Goal: Information Seeking & Learning: Learn about a topic

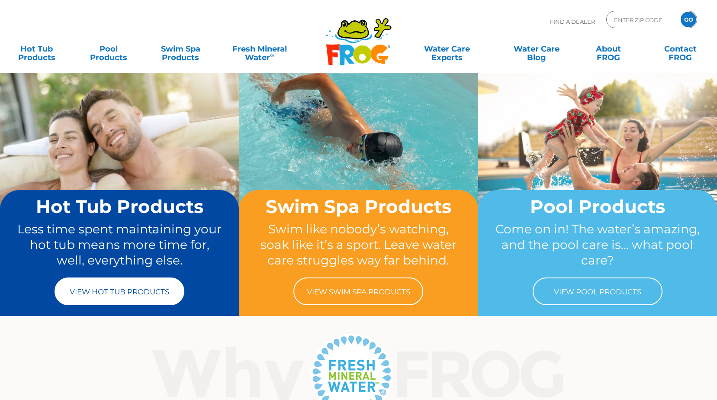
click at [126, 293] on link "View Hot Tub Products" at bounding box center [120, 291] width 130 height 28
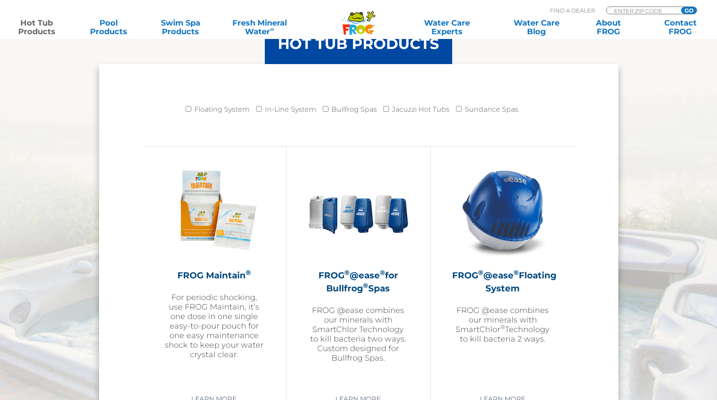
scroll to position [866, 0]
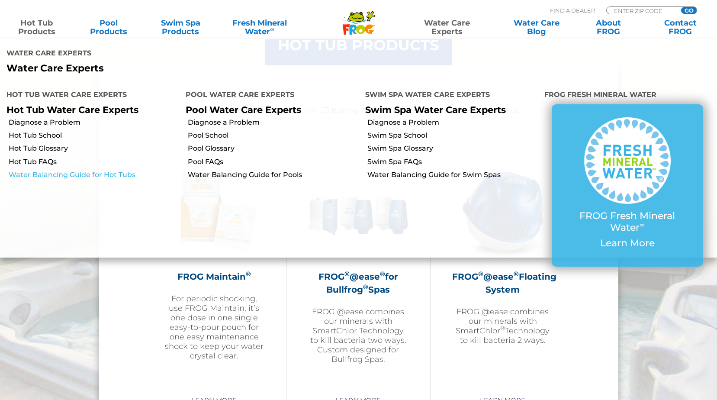
click at [26, 170] on link "Water Balancing Guide for Hot Tubs" at bounding box center [94, 175] width 171 height 10
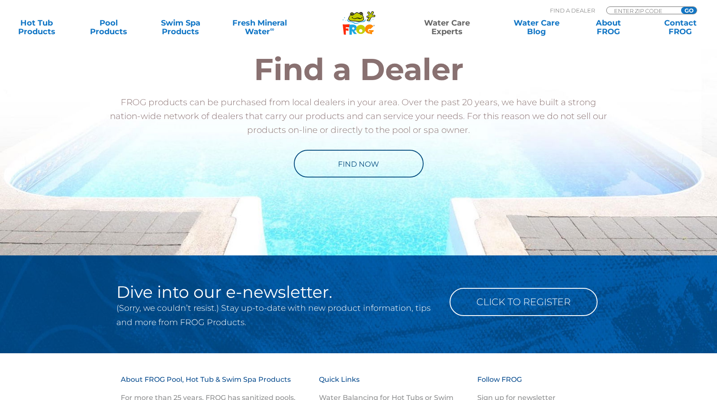
scroll to position [966, 0]
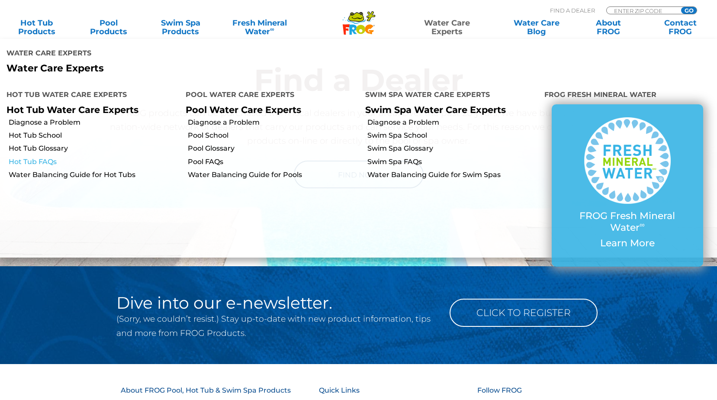
click at [40, 157] on link "Hot Tub FAQs" at bounding box center [94, 162] width 171 height 10
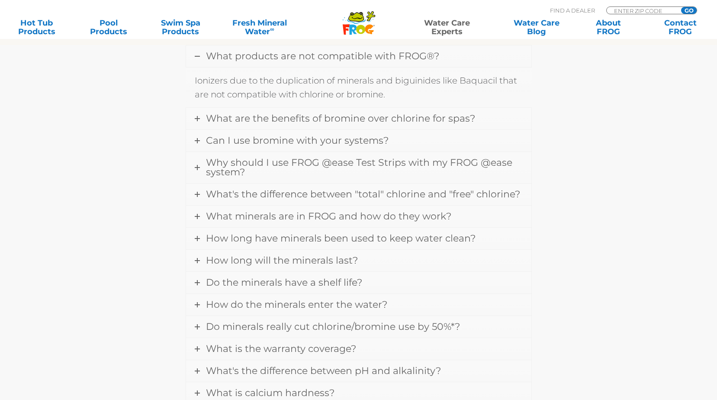
scroll to position [303, 0]
click at [453, 118] on span "What are the benefits of bromine over chlorine for spas?" at bounding box center [340, 118] width 269 height 12
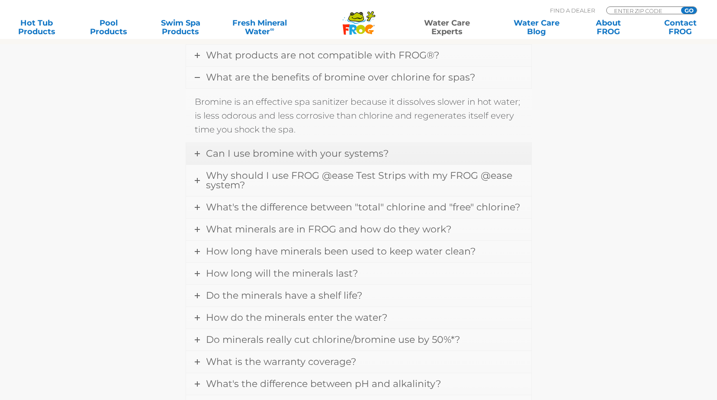
click at [375, 147] on link "Can I use bromine with your systems?" at bounding box center [358, 154] width 345 height 22
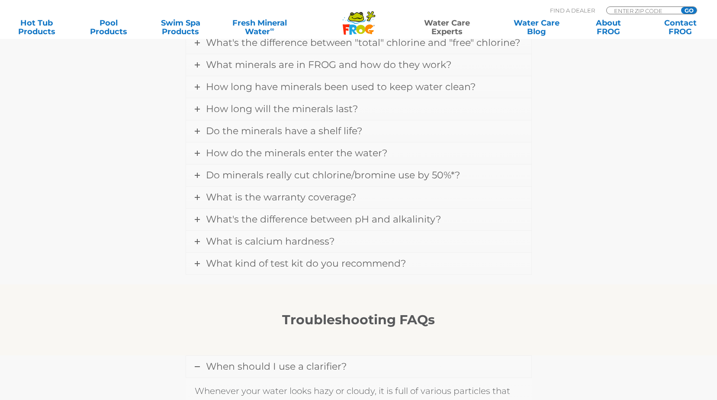
scroll to position [476, 0]
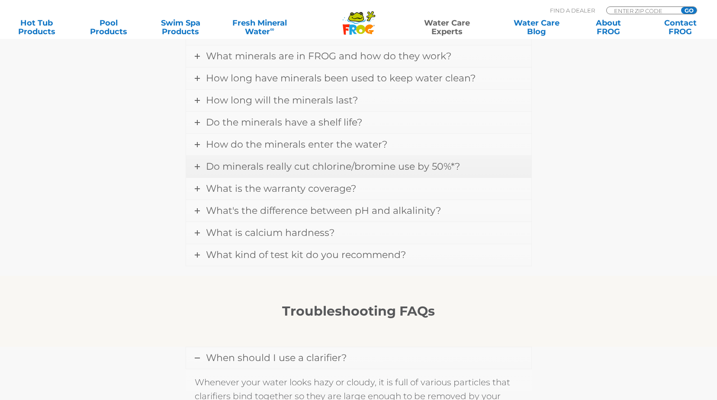
click at [400, 169] on span "Do minerals really cut chlorine/bromine use by 50%*?" at bounding box center [333, 167] width 254 height 12
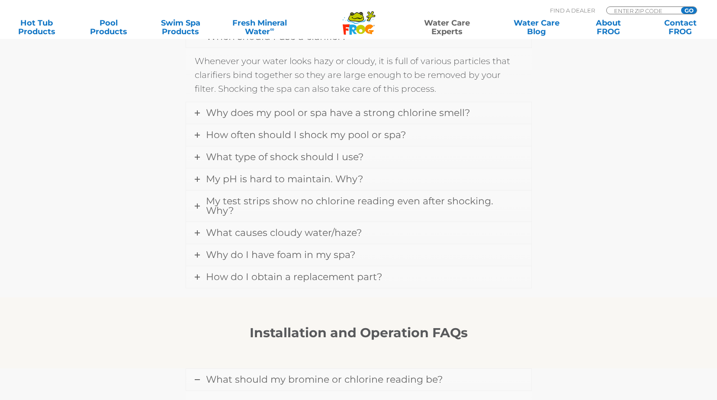
scroll to position [855, 0]
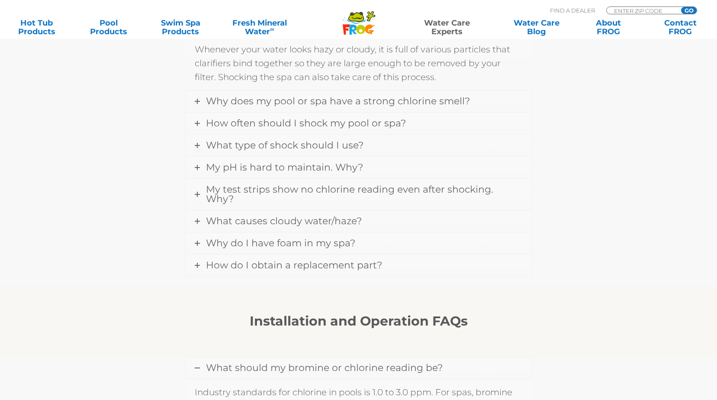
drag, startPoint x: 432, startPoint y: 99, endPoint x: 433, endPoint y: 103, distance: 4.8
click at [432, 99] on span "Why does my pool or spa have a strong chlorine smell?" at bounding box center [338, 101] width 264 height 12
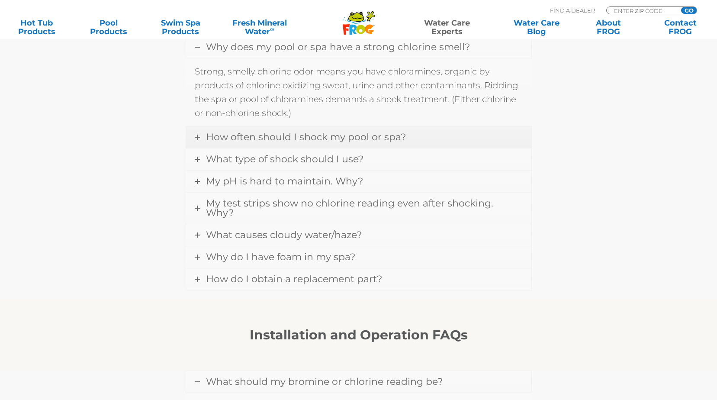
click at [372, 135] on span "How often should I shock my pool or spa?" at bounding box center [306, 137] width 200 height 12
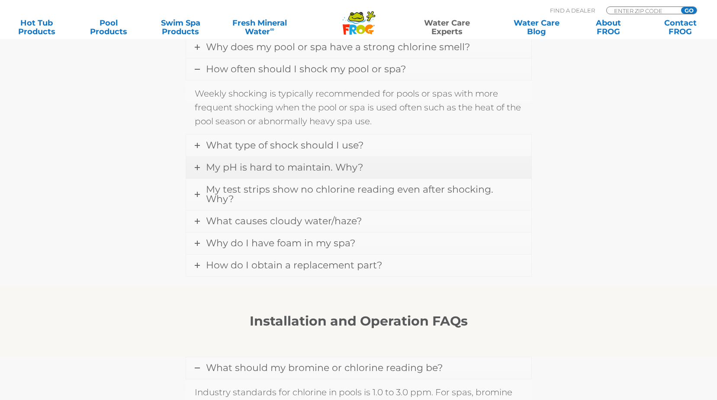
click at [365, 164] on link "My pH is hard to maintain. Why?" at bounding box center [358, 168] width 345 height 22
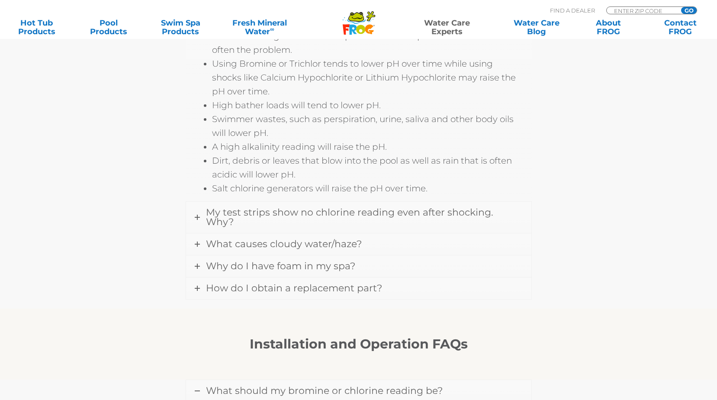
scroll to position [1028, 0]
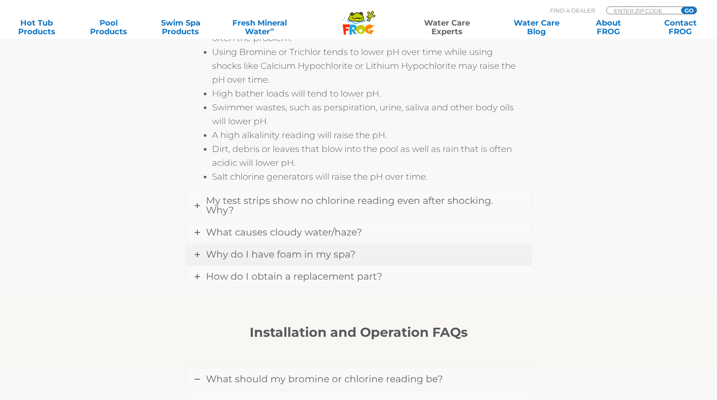
click at [352, 248] on span "Why do I have foam in my spa?" at bounding box center [280, 254] width 149 height 12
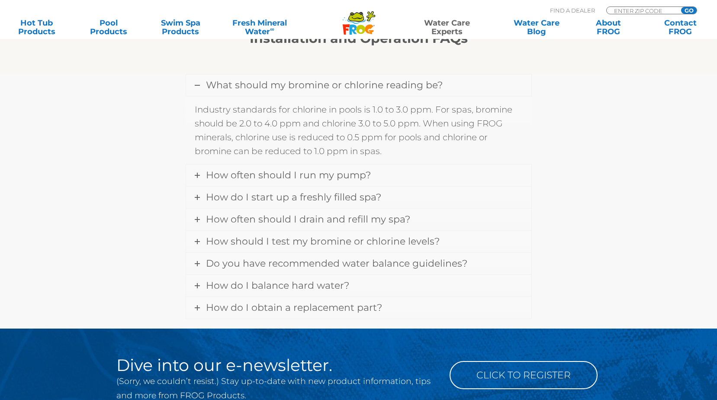
scroll to position [1168, 0]
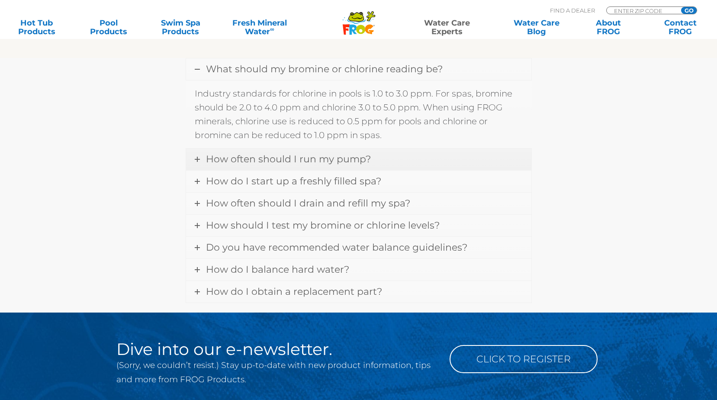
click at [307, 153] on span "How often should I run my pump?" at bounding box center [288, 159] width 165 height 12
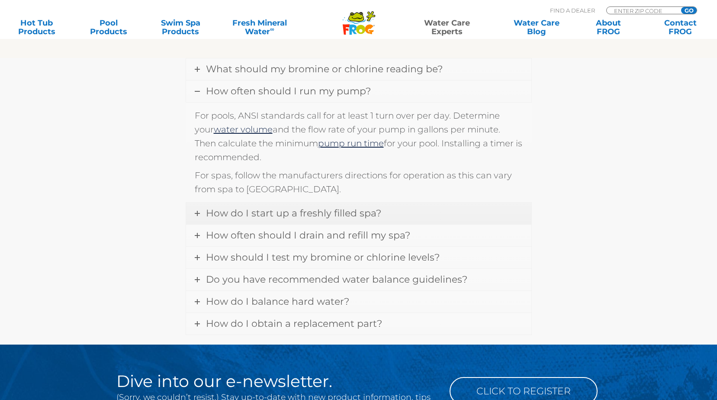
click at [364, 207] on span "How do I start up a freshly filled spa?" at bounding box center [293, 213] width 175 height 12
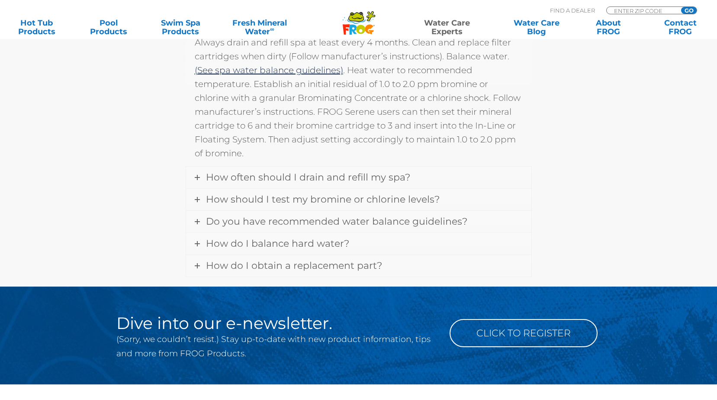
scroll to position [1297, 0]
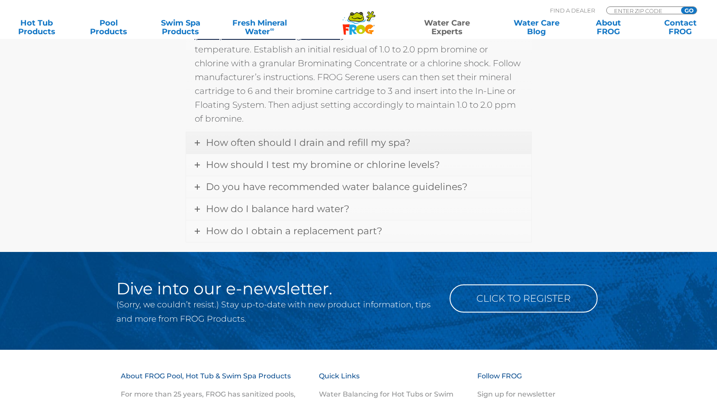
click at [386, 137] on span "How often should I drain and refill my spa?" at bounding box center [308, 143] width 204 height 12
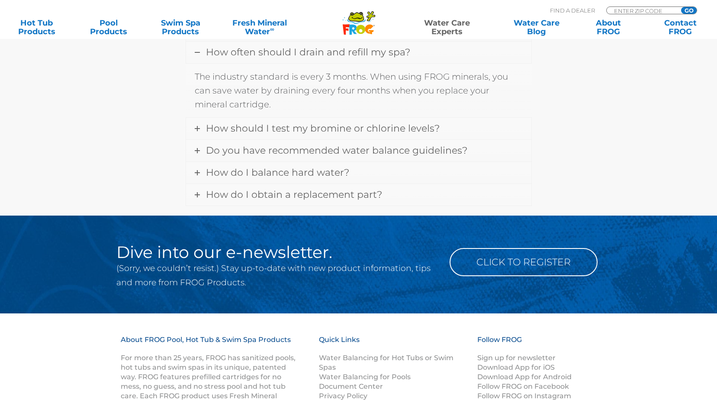
scroll to position [1133, 0]
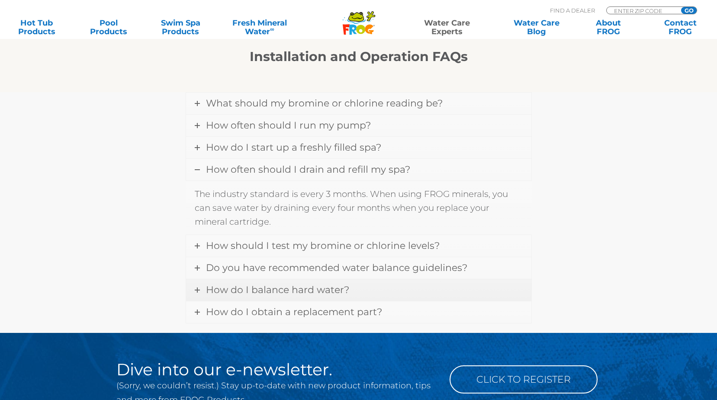
click at [301, 284] on span "How do I balance hard water?" at bounding box center [277, 290] width 143 height 12
